Goal: Information Seeking & Learning: Learn about a topic

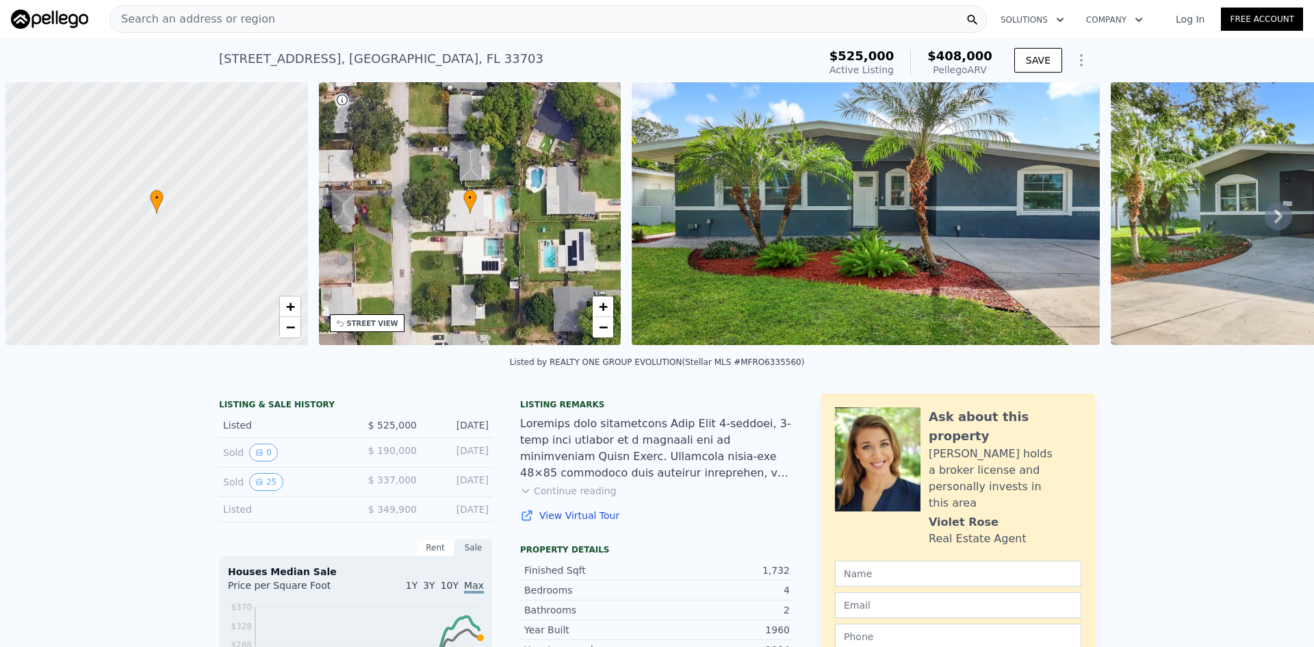
click at [416, 27] on div "Search an address or region" at bounding box center [547, 18] width 877 height 27
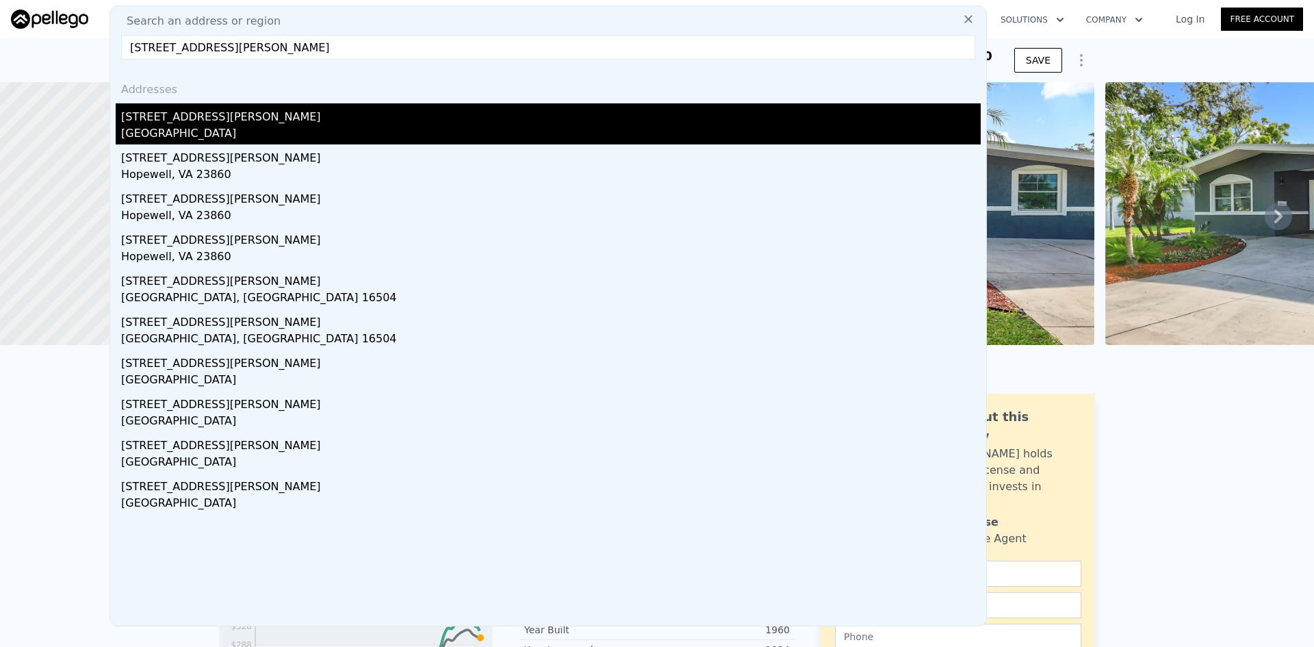
type input "[STREET_ADDRESS][PERSON_NAME]"
click at [161, 121] on div "[STREET_ADDRESS][PERSON_NAME]" at bounding box center [550, 114] width 859 height 22
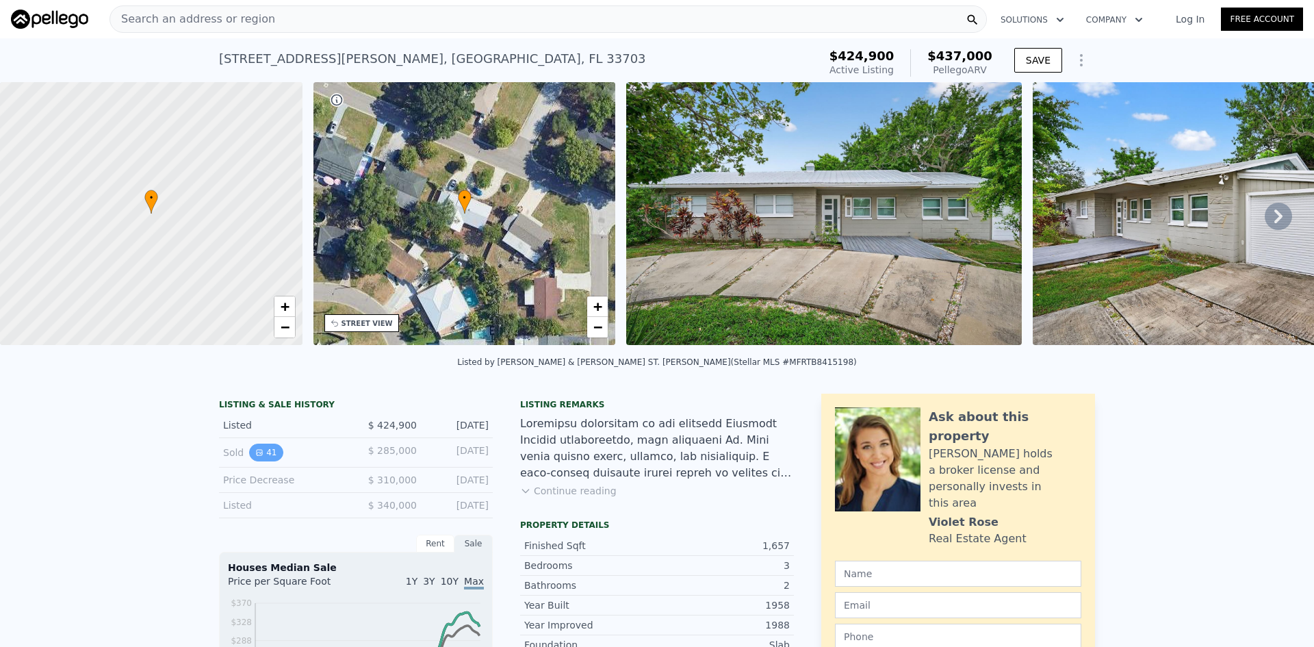
click at [261, 461] on button "41" at bounding box center [266, 452] width 34 height 18
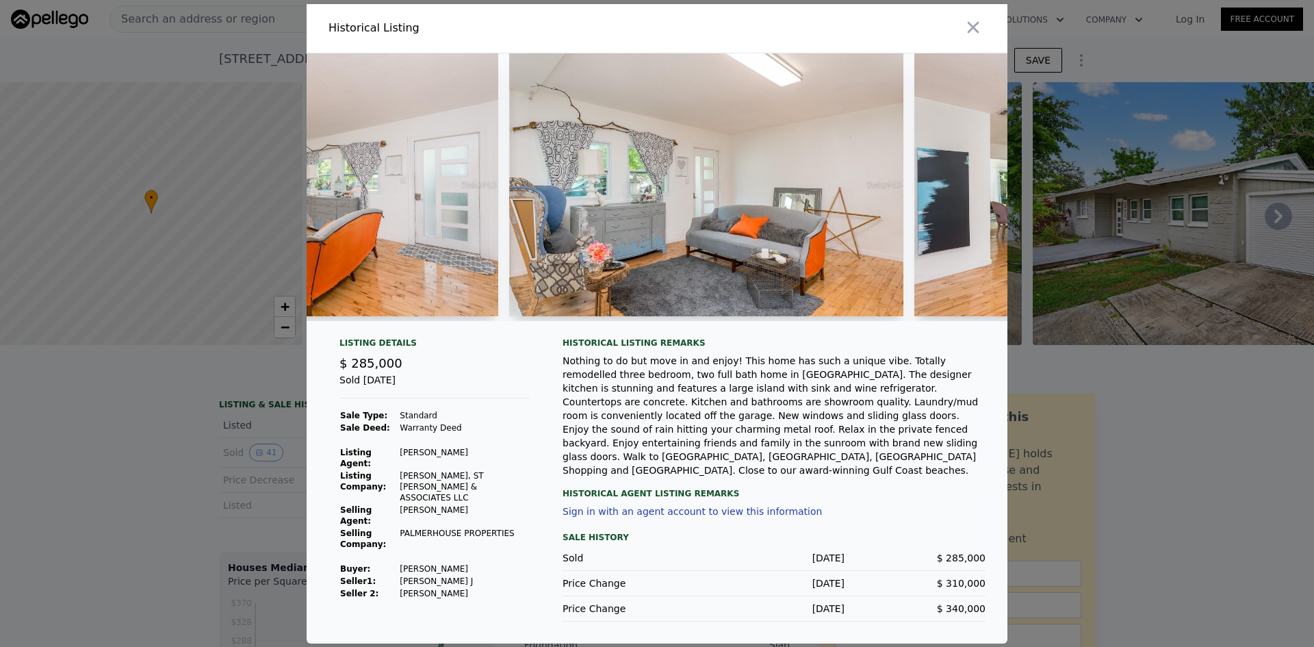
scroll to position [0, 1230]
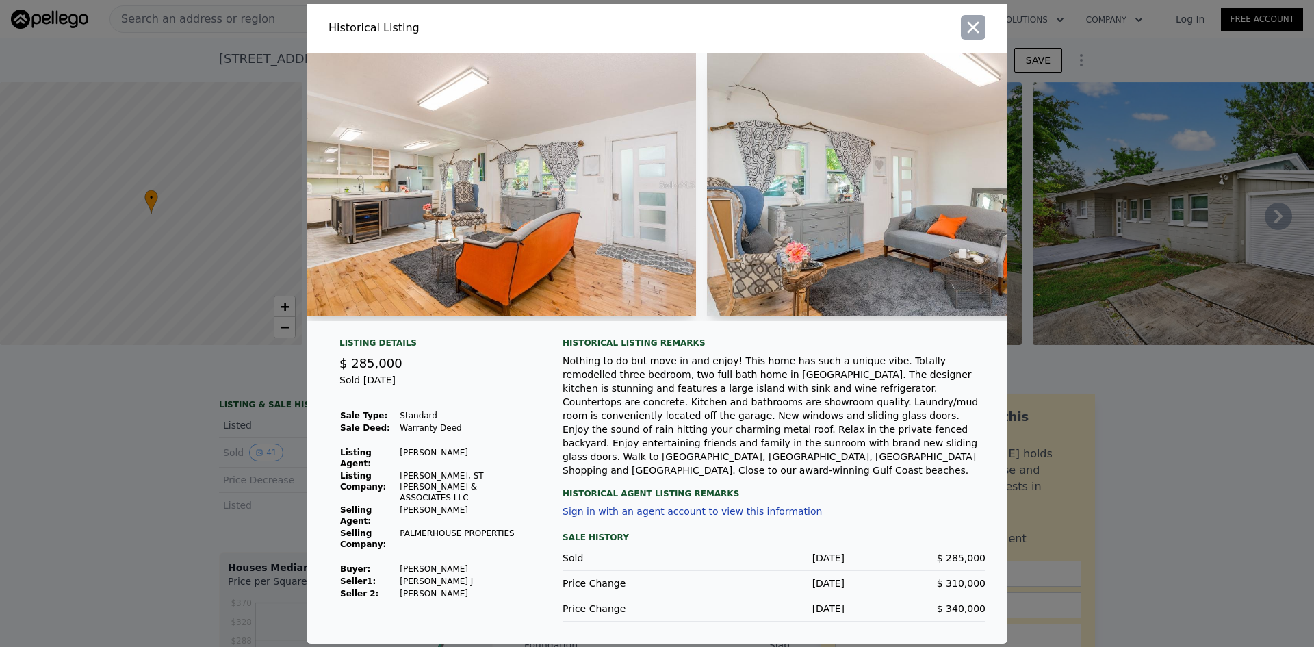
click at [976, 33] on icon "button" at bounding box center [974, 27] width 12 height 12
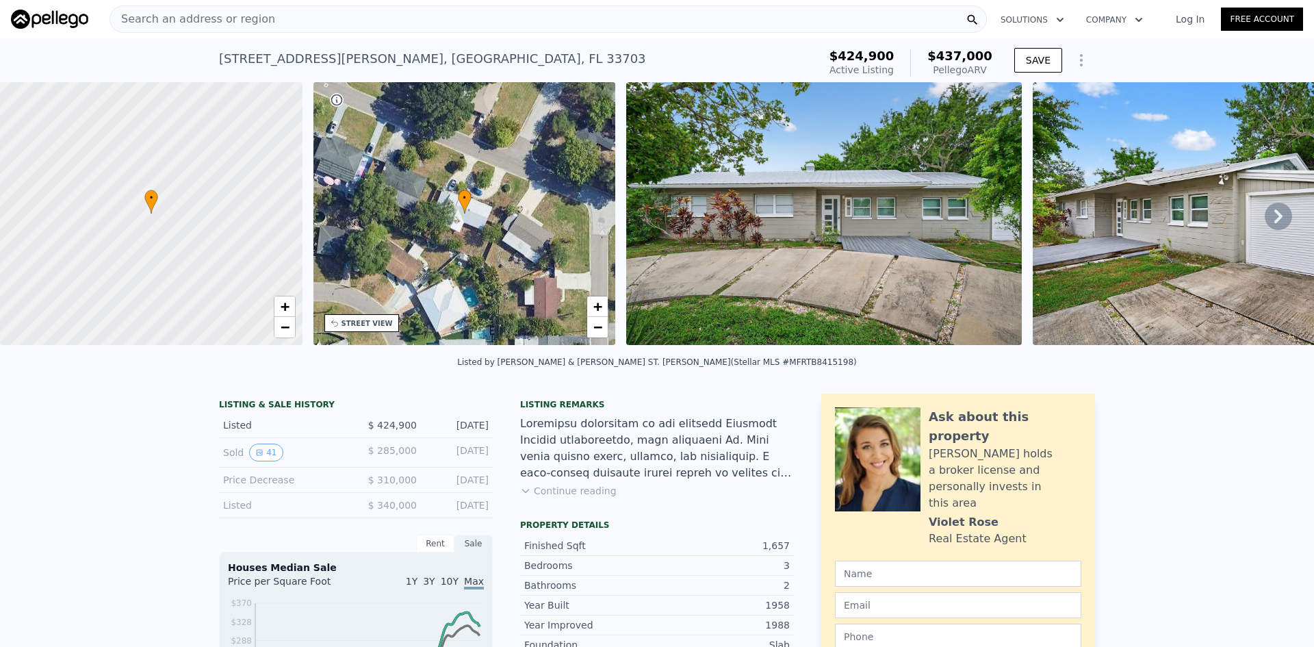
click at [299, 14] on div "Search an address or region" at bounding box center [547, 18] width 877 height 27
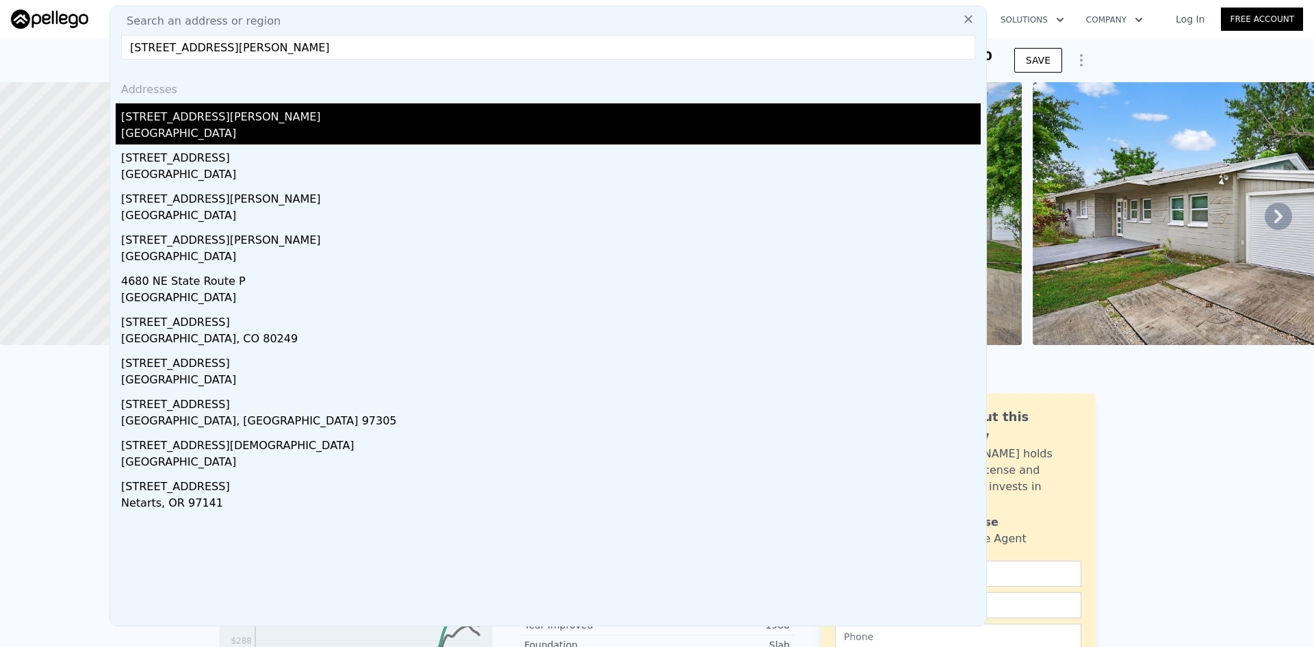
type input "[STREET_ADDRESS][PERSON_NAME]"
click at [196, 118] on div "[STREET_ADDRESS][PERSON_NAME]" at bounding box center [550, 114] width 859 height 22
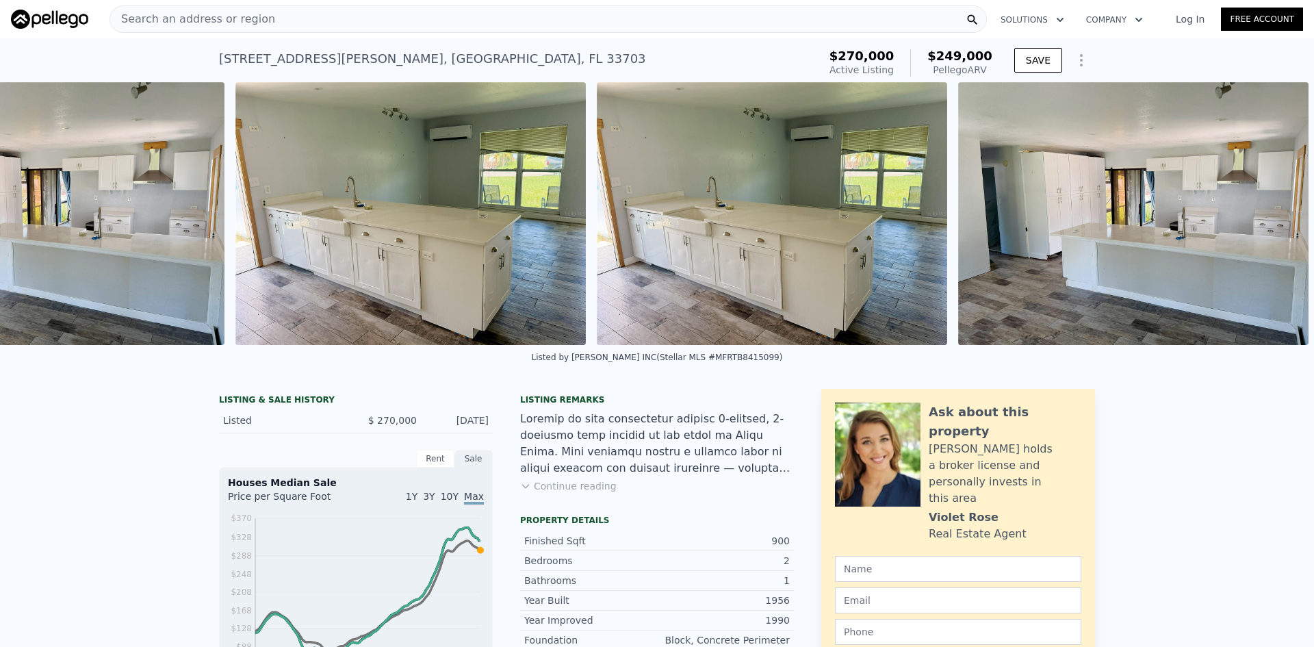
scroll to position [0, 1129]
click at [468, 253] on img at bounding box center [410, 213] width 350 height 263
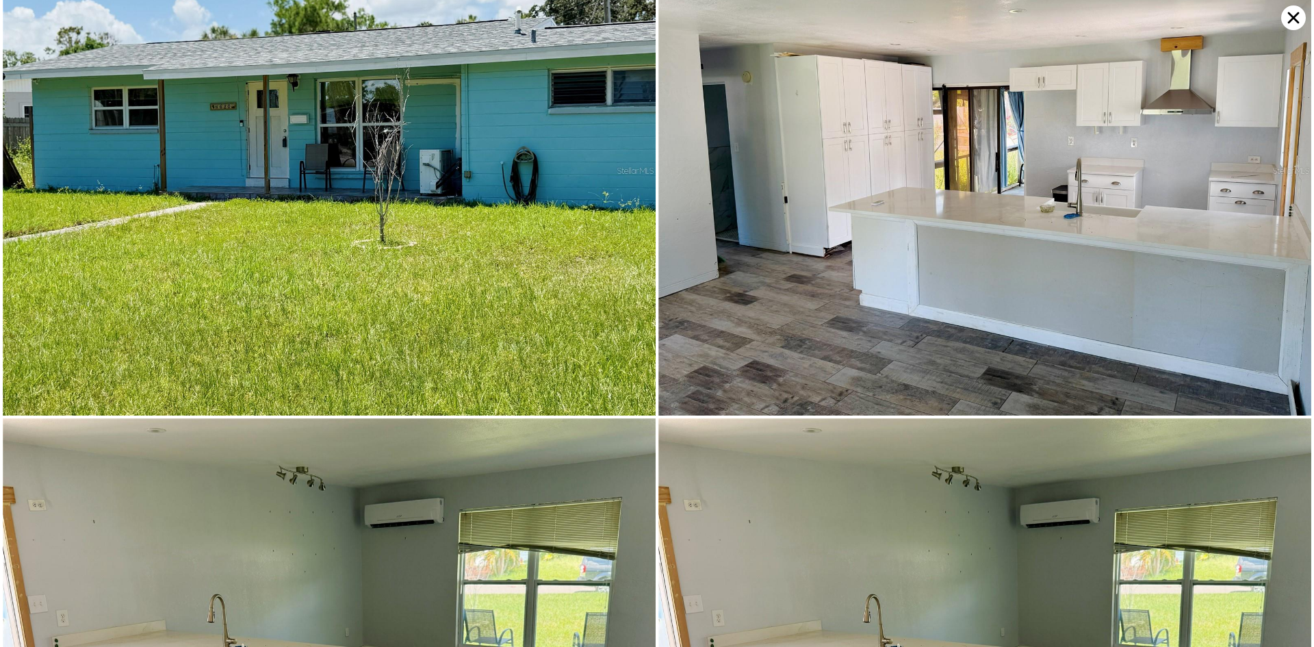
scroll to position [0, 0]
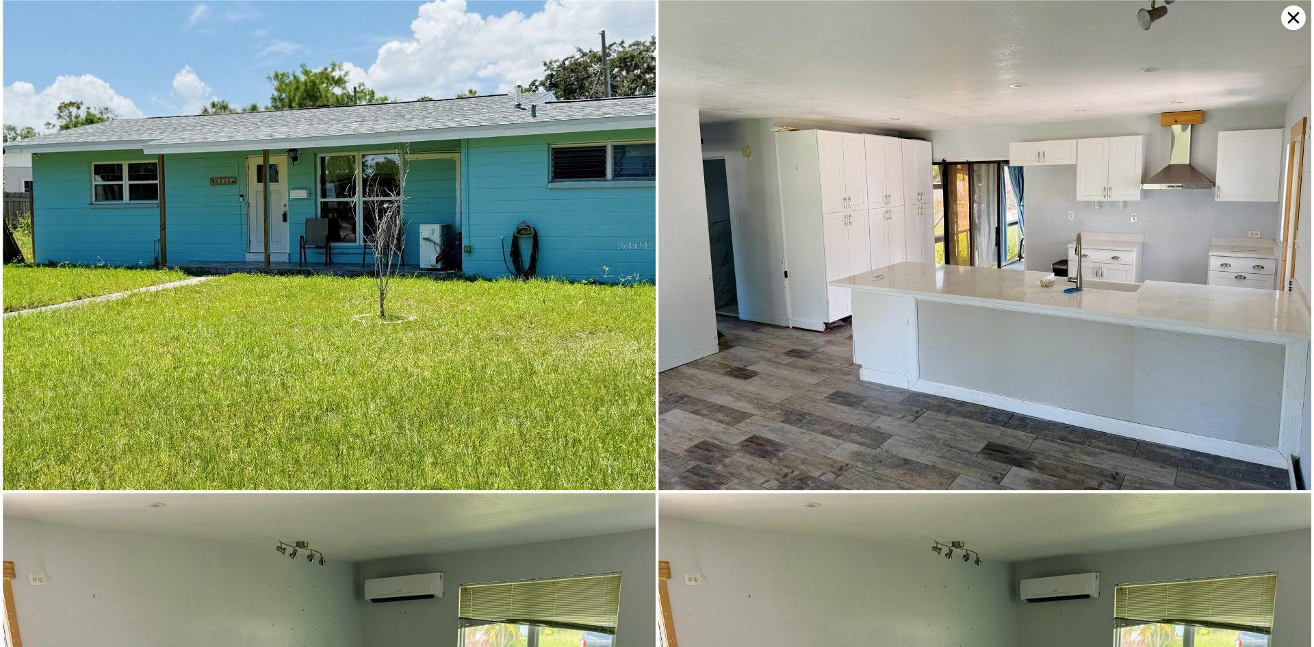
click at [1290, 25] on icon at bounding box center [1293, 17] width 25 height 25
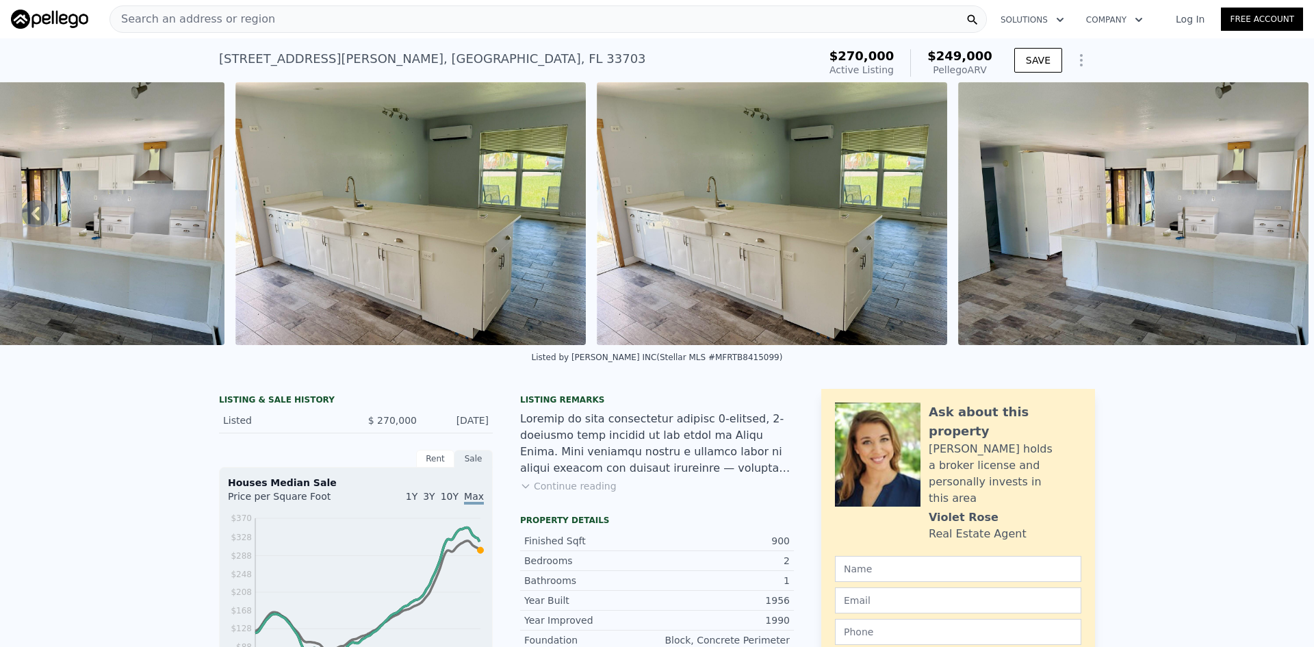
click at [601, 491] on button "Continue reading" at bounding box center [568, 486] width 96 height 14
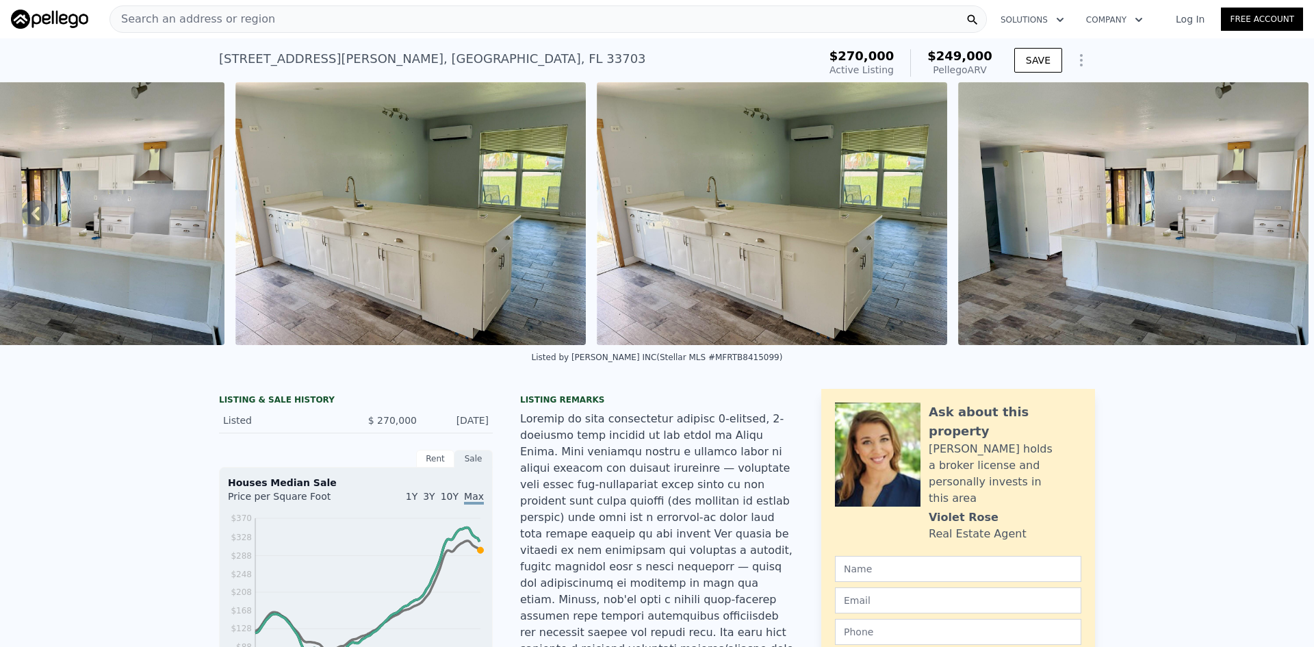
click at [212, 18] on span "Search an address or region" at bounding box center [192, 19] width 165 height 16
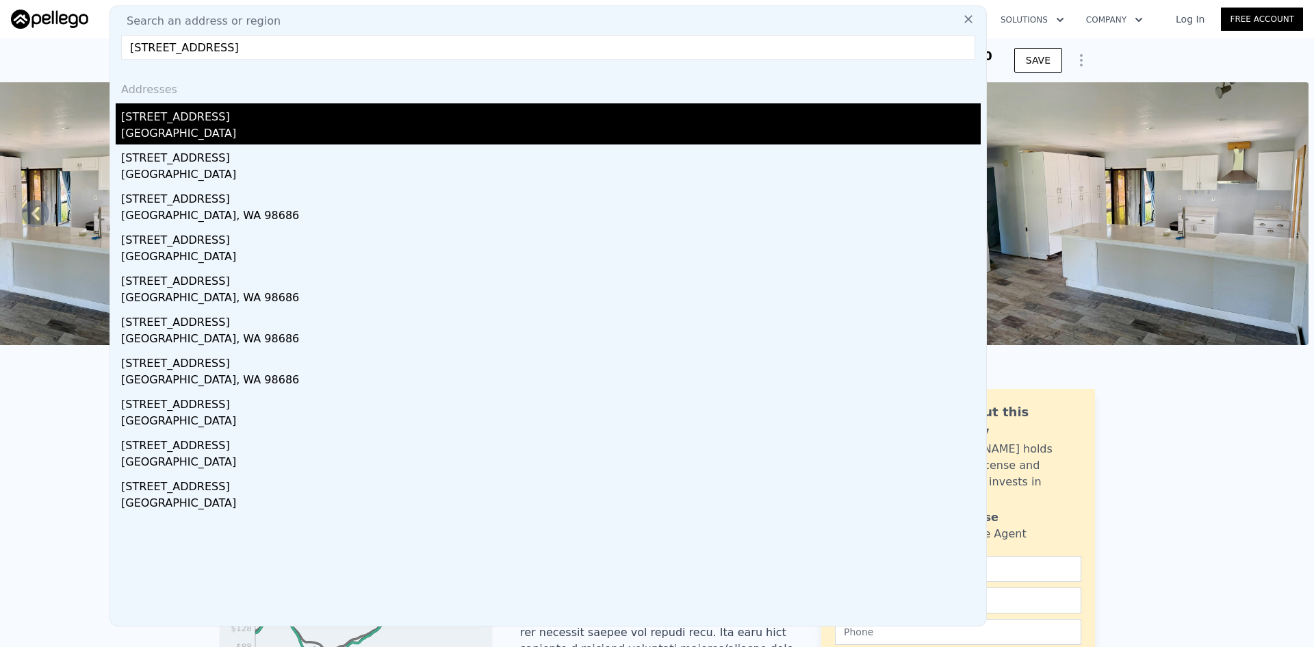
type input "[STREET_ADDRESS]"
click at [233, 129] on div "[GEOGRAPHIC_DATA]" at bounding box center [550, 134] width 859 height 19
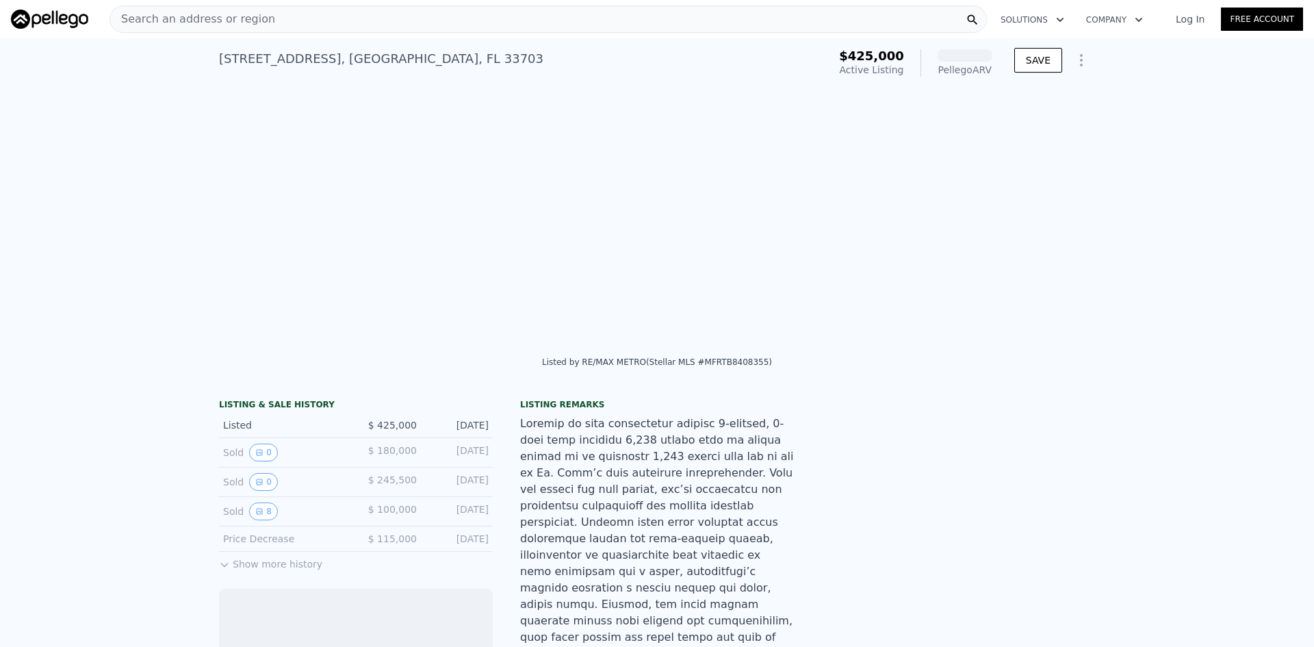
scroll to position [0, 1252]
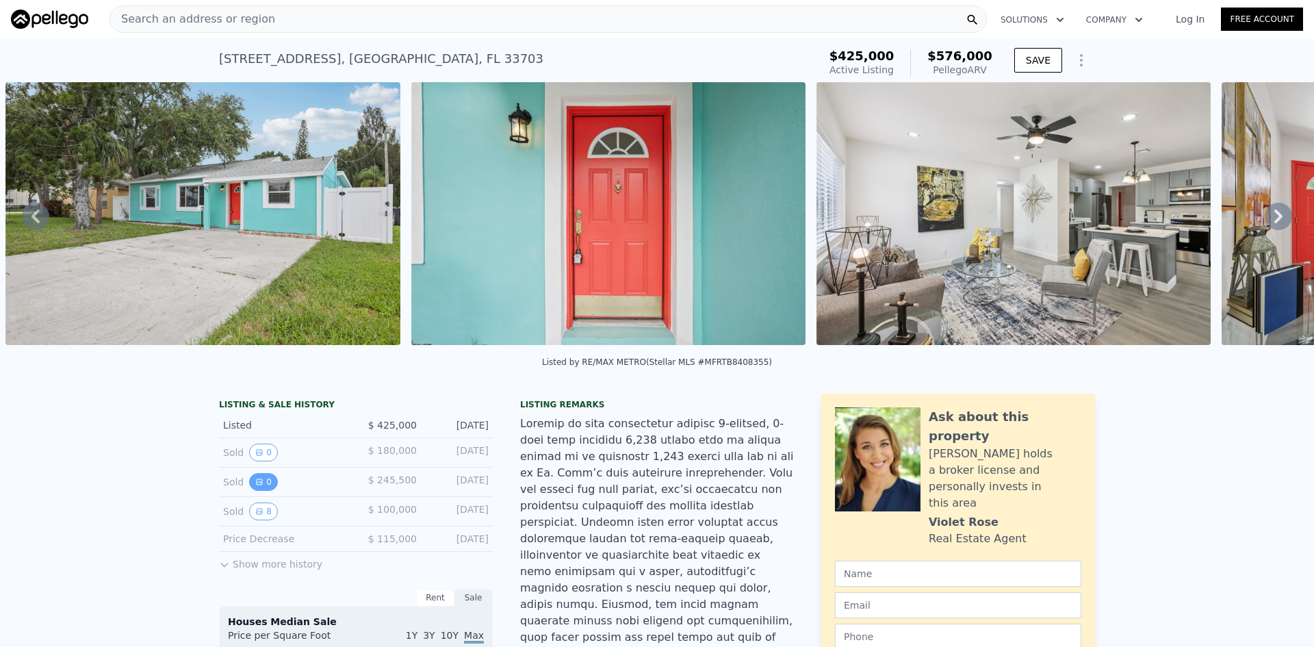
click at [257, 491] on button "0" at bounding box center [263, 482] width 29 height 18
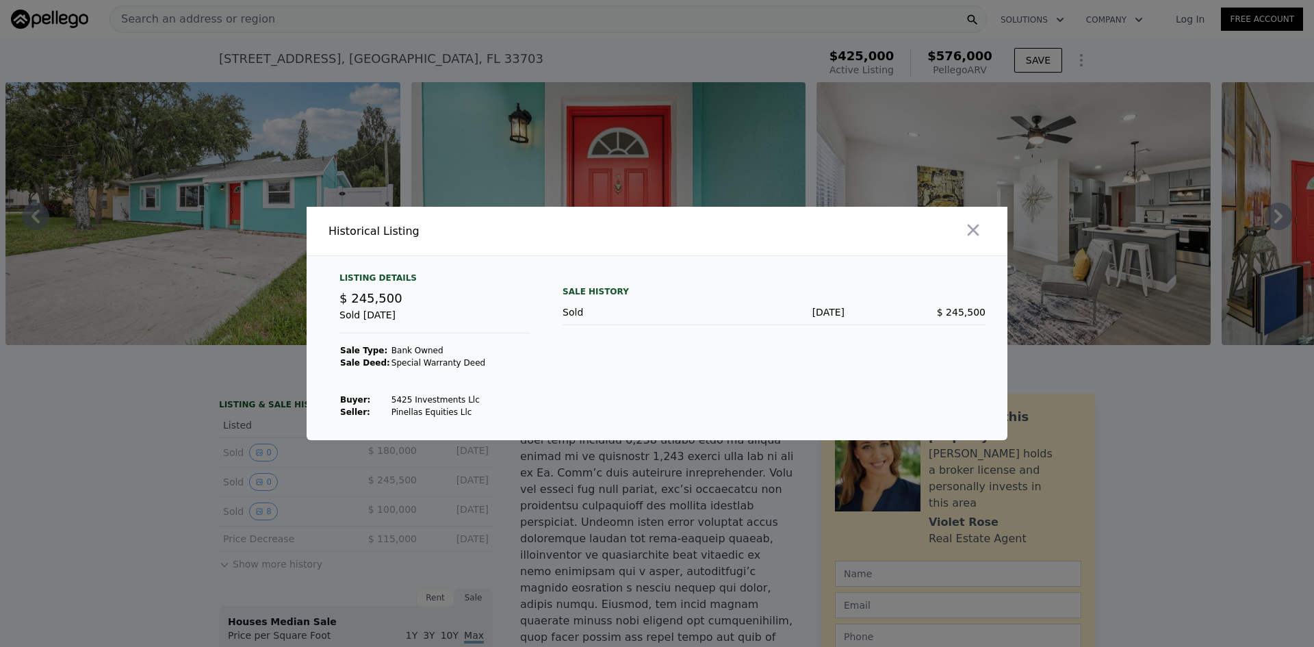
click at [257, 462] on div at bounding box center [657, 323] width 1314 height 647
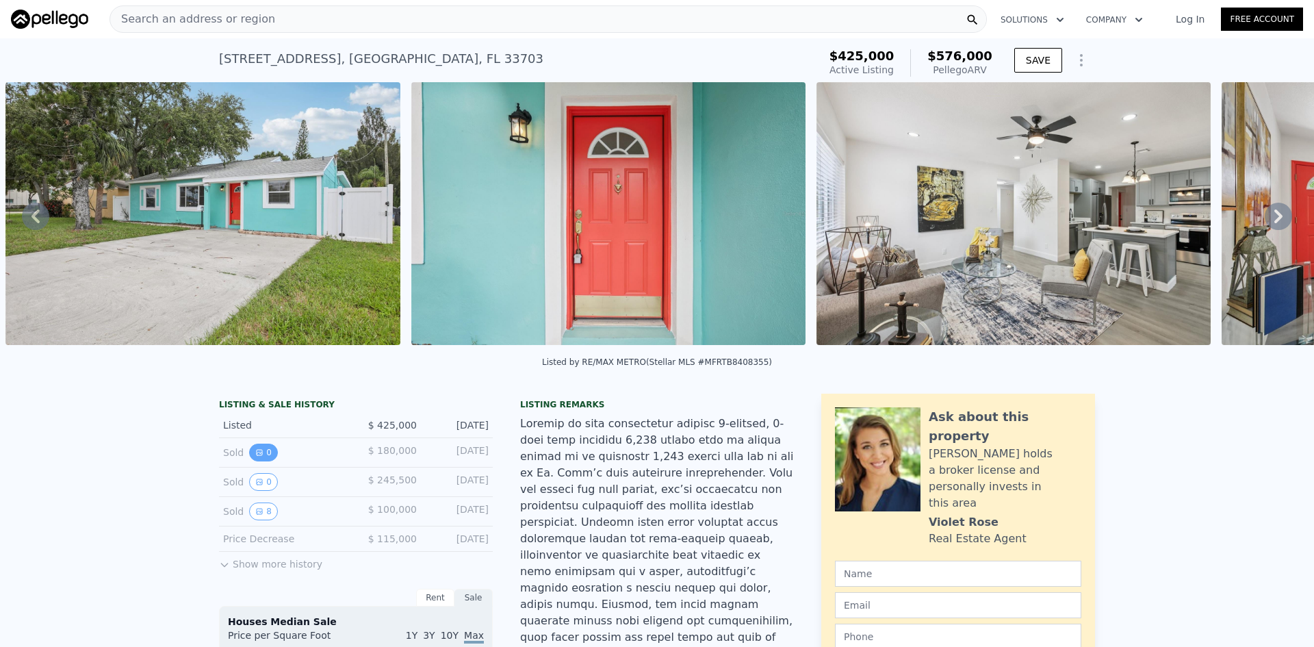
click at [257, 456] on icon "View historical data" at bounding box center [259, 452] width 8 height 8
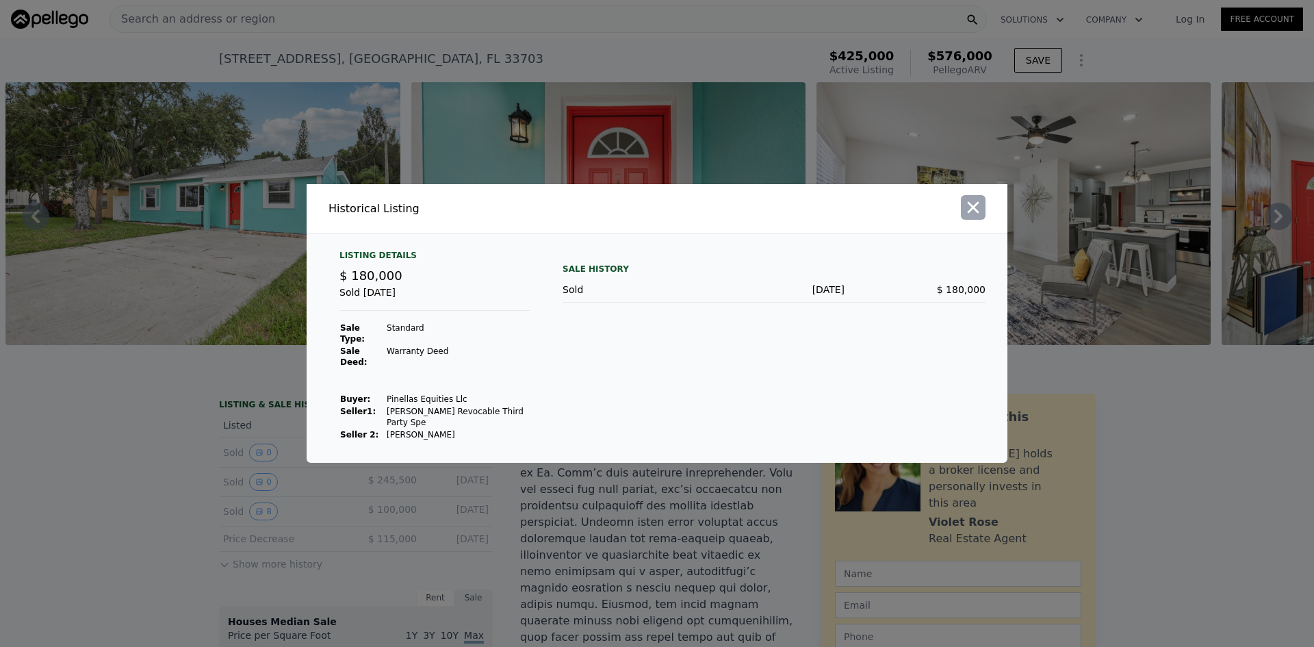
click at [973, 217] on icon "button" at bounding box center [972, 207] width 19 height 19
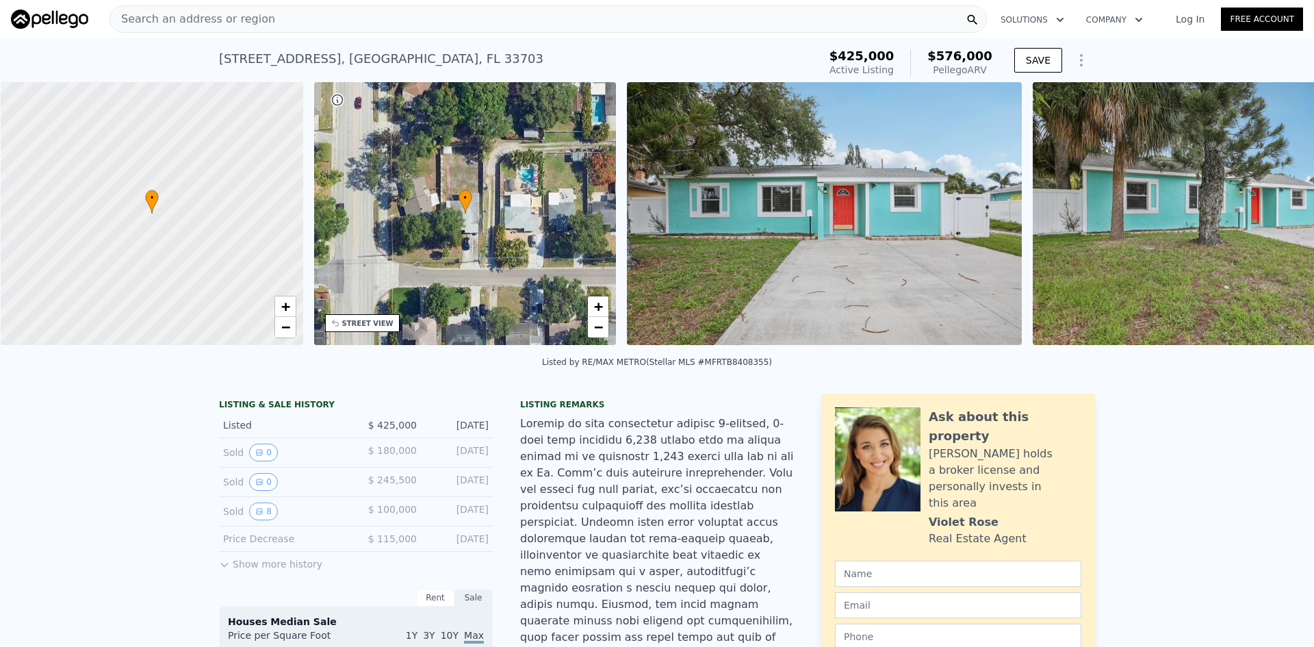
scroll to position [0, 5]
click at [268, 18] on div "Search an address or region" at bounding box center [547, 18] width 877 height 27
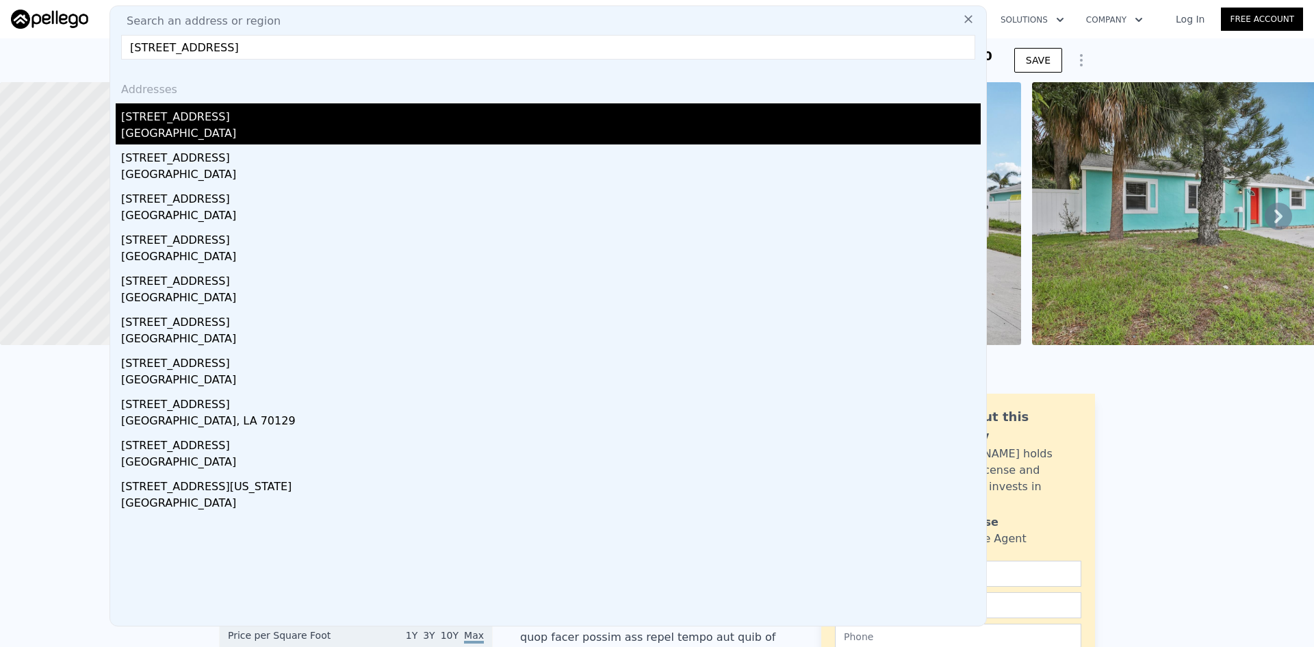
type input "[STREET_ADDRESS]"
click at [201, 124] on div "[STREET_ADDRESS]" at bounding box center [550, 114] width 859 height 22
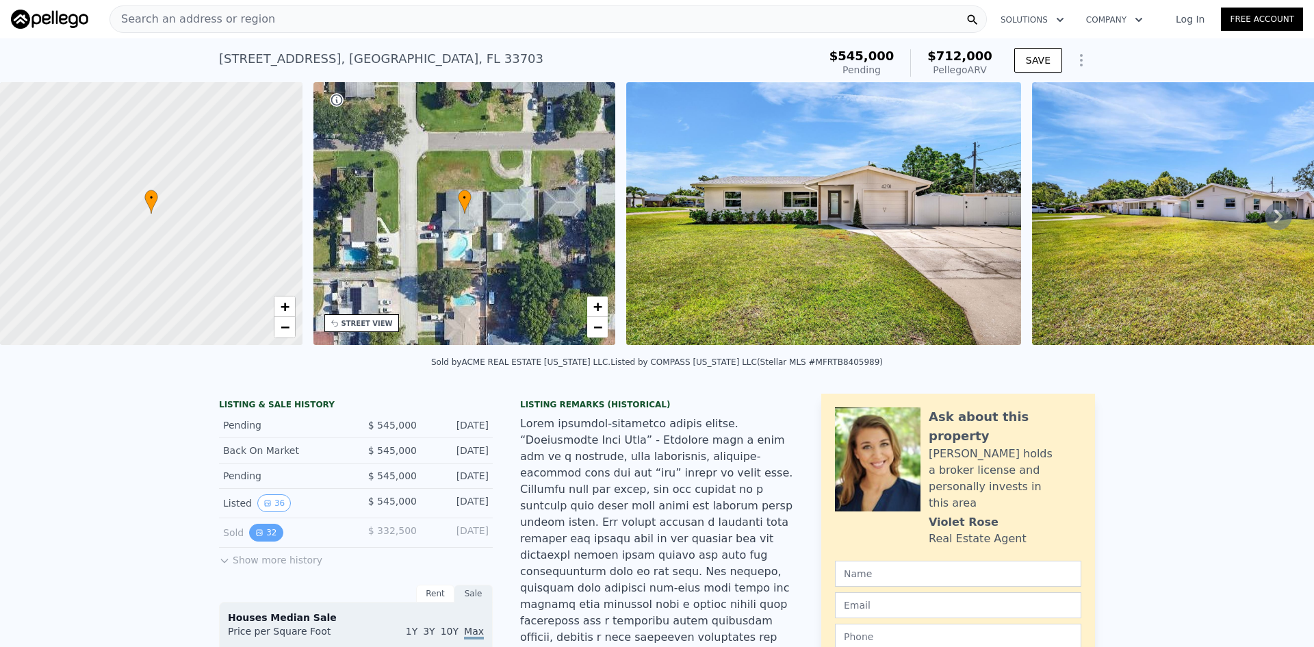
click at [255, 534] on button "32" at bounding box center [266, 532] width 34 height 18
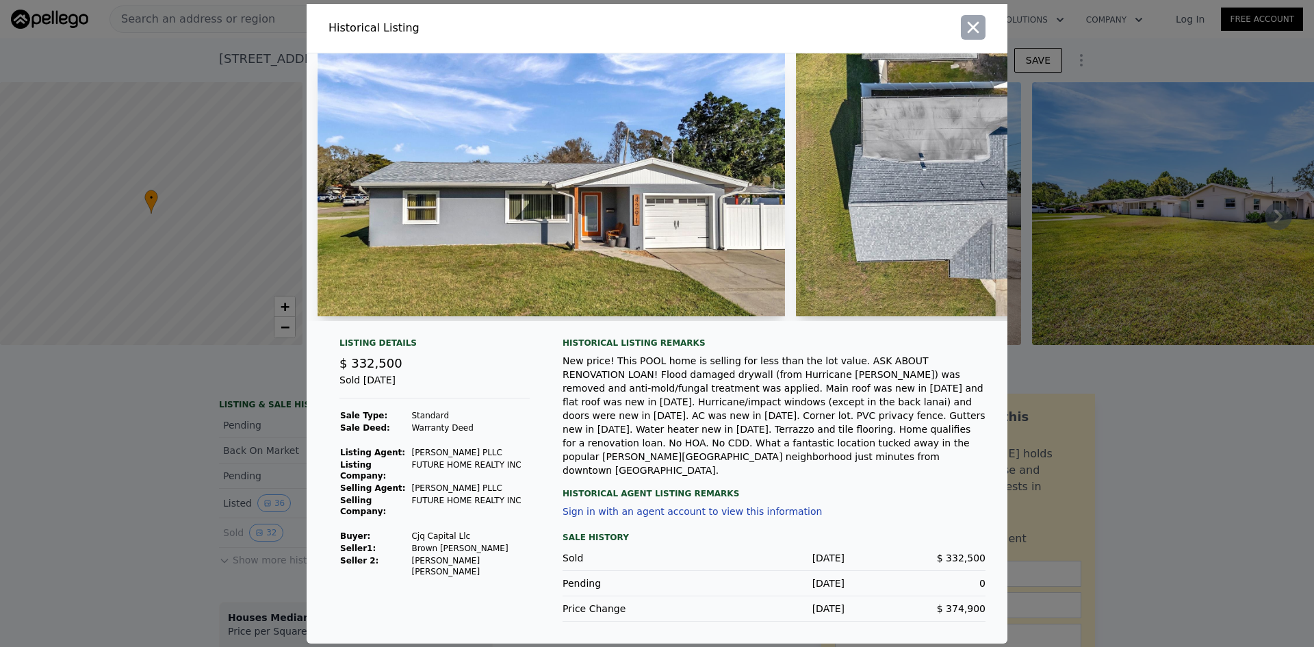
click at [971, 37] on icon "button" at bounding box center [972, 27] width 19 height 19
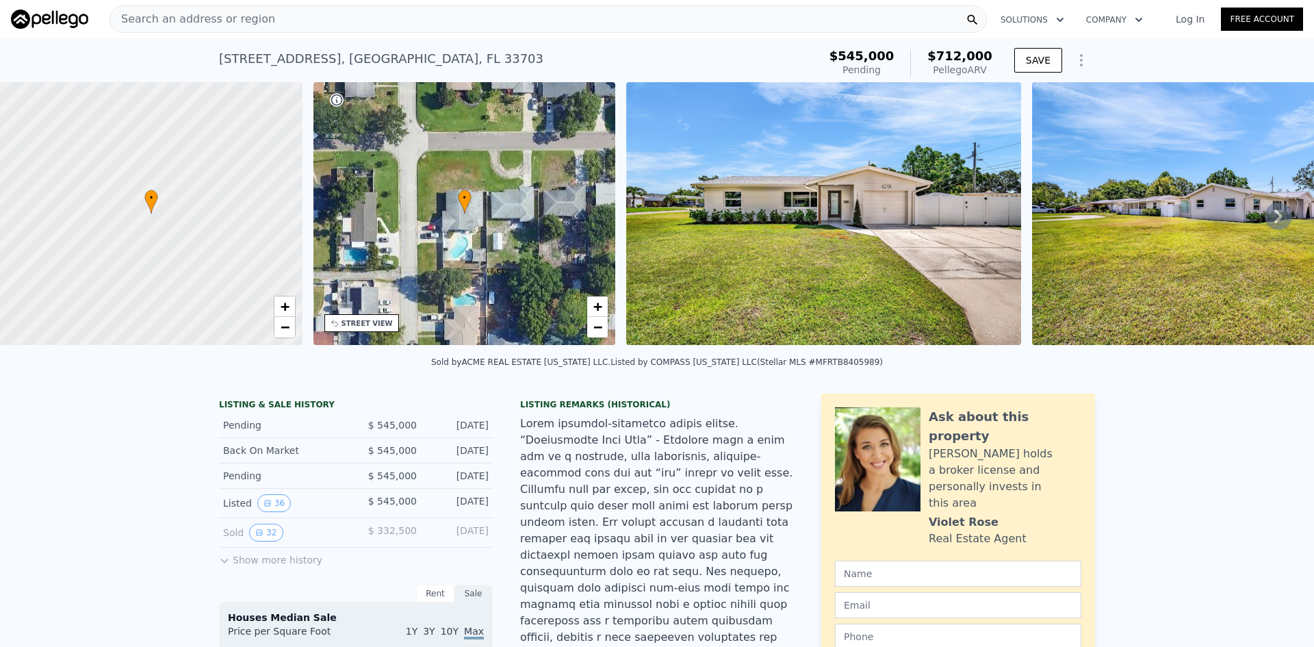
click at [411, 22] on div "Search an address or region" at bounding box center [547, 18] width 877 height 27
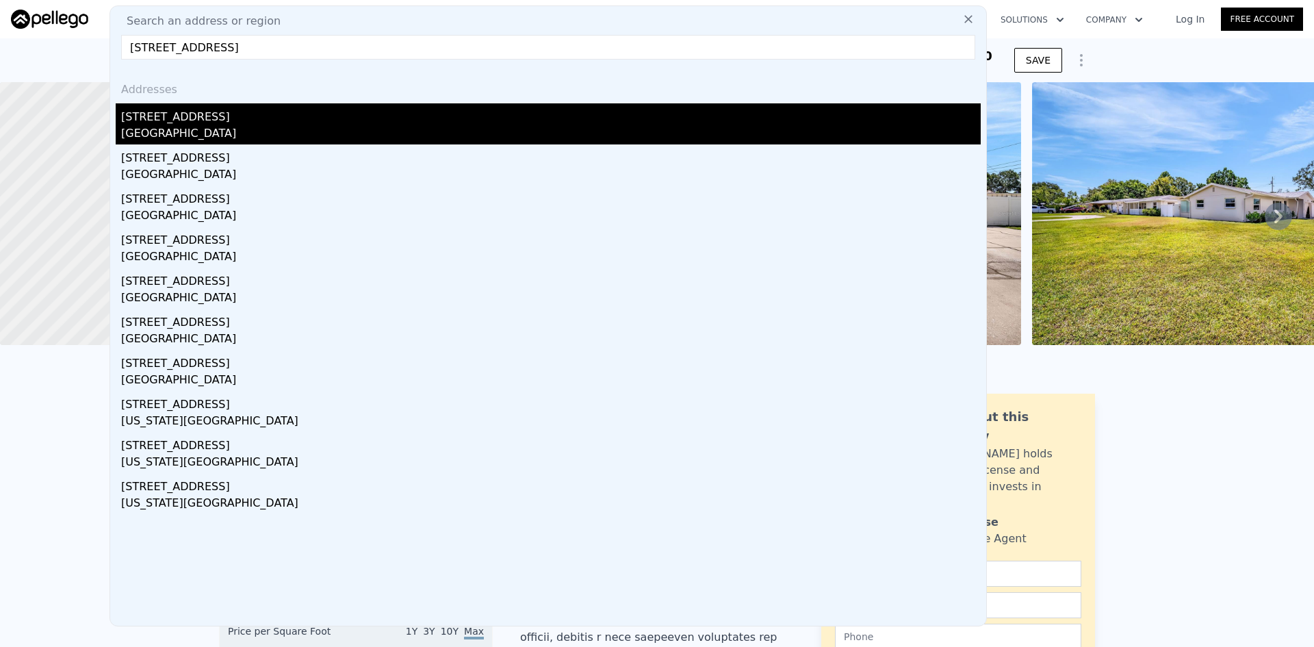
type input "[STREET_ADDRESS]"
click at [229, 122] on div "[STREET_ADDRESS]" at bounding box center [550, 114] width 859 height 22
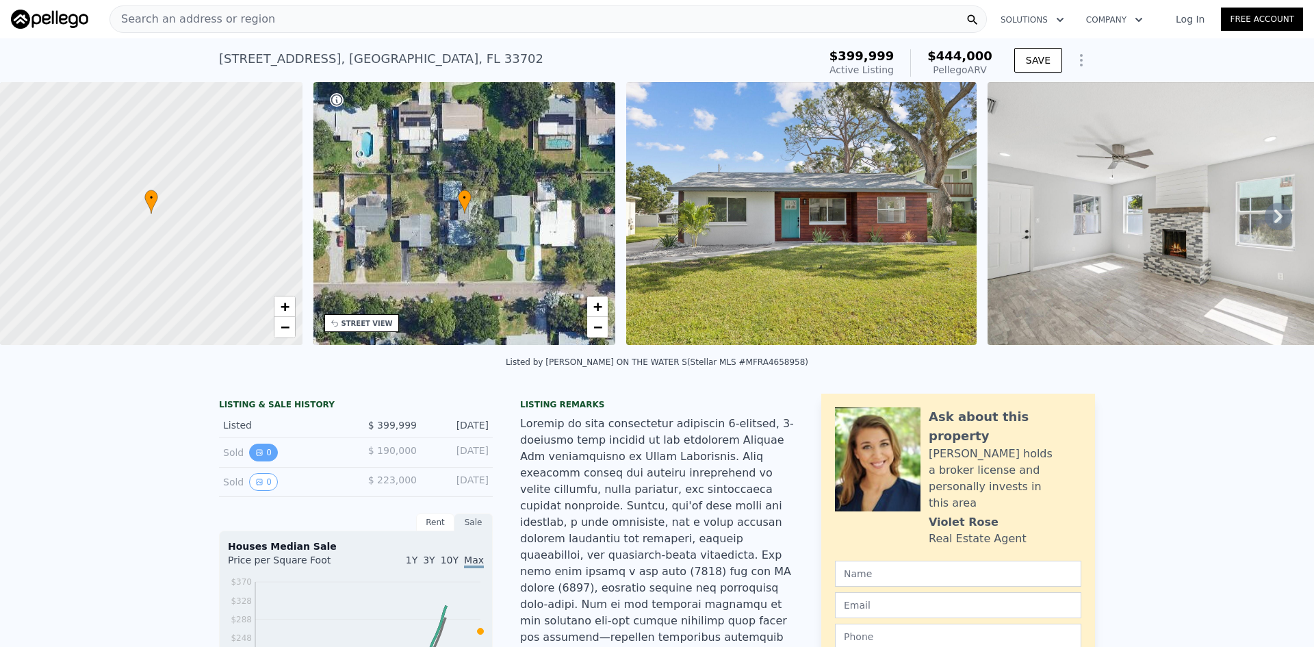
click at [261, 461] on button "0" at bounding box center [263, 452] width 29 height 18
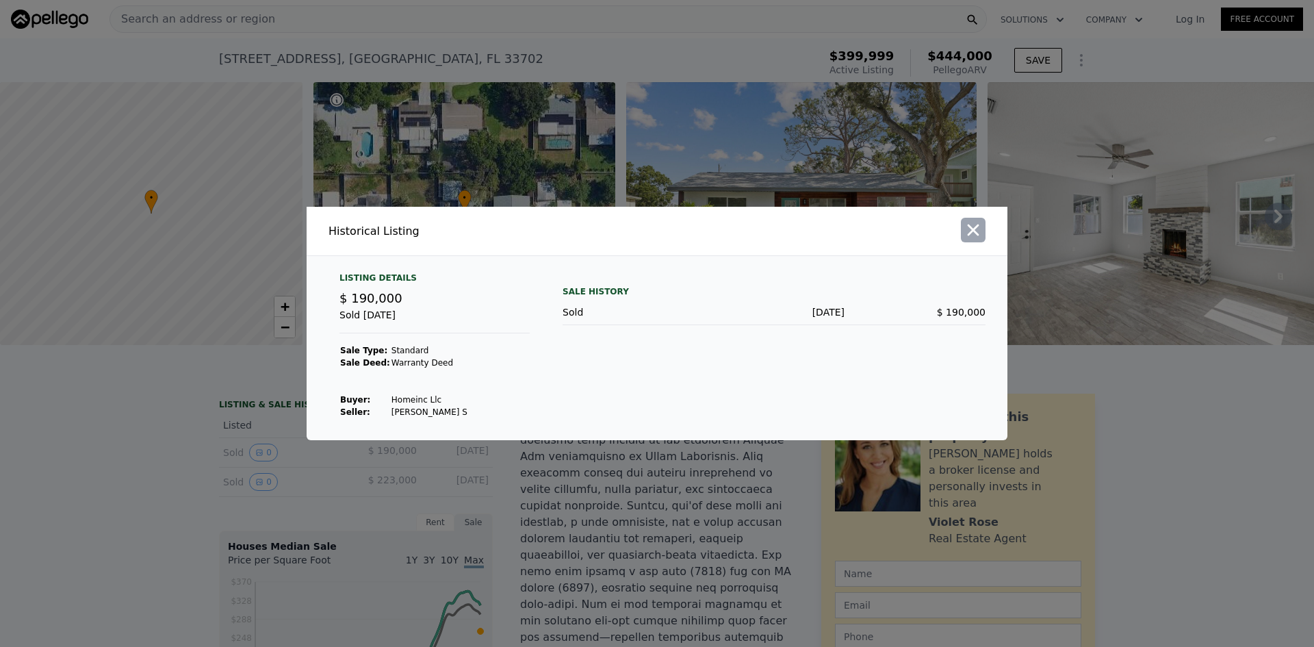
click at [972, 229] on icon "button" at bounding box center [974, 230] width 12 height 12
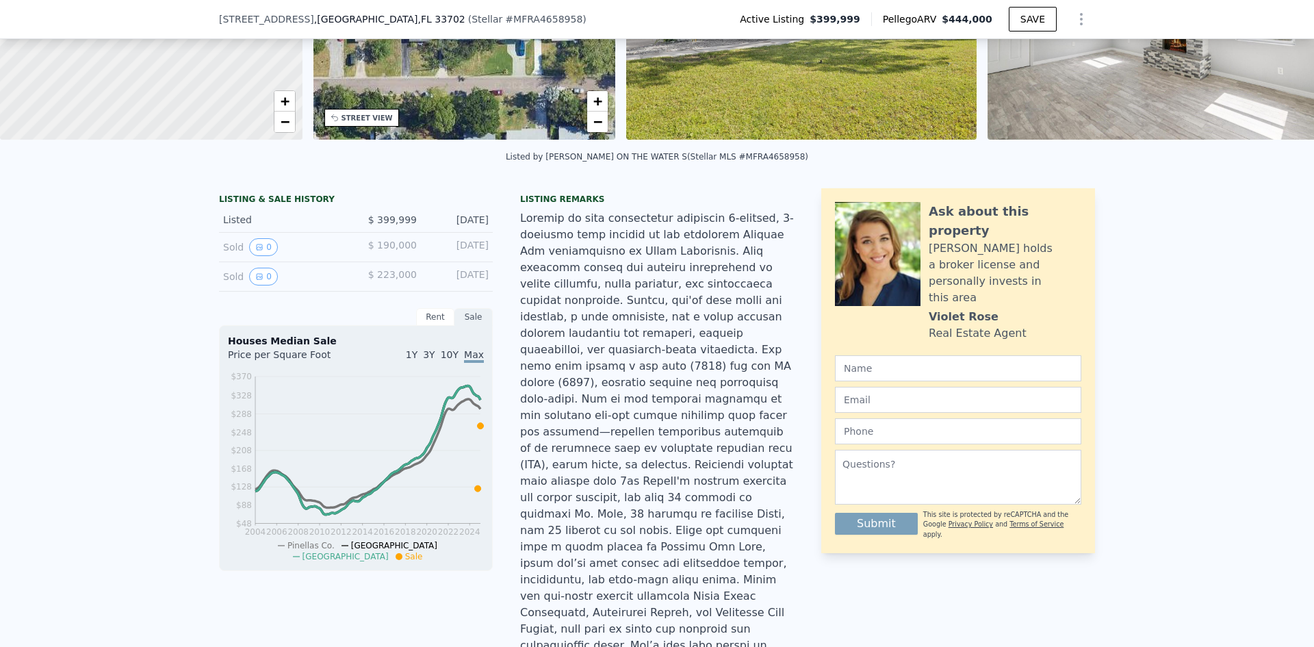
scroll to position [269, 0]
